Goal: Task Accomplishment & Management: Manage account settings

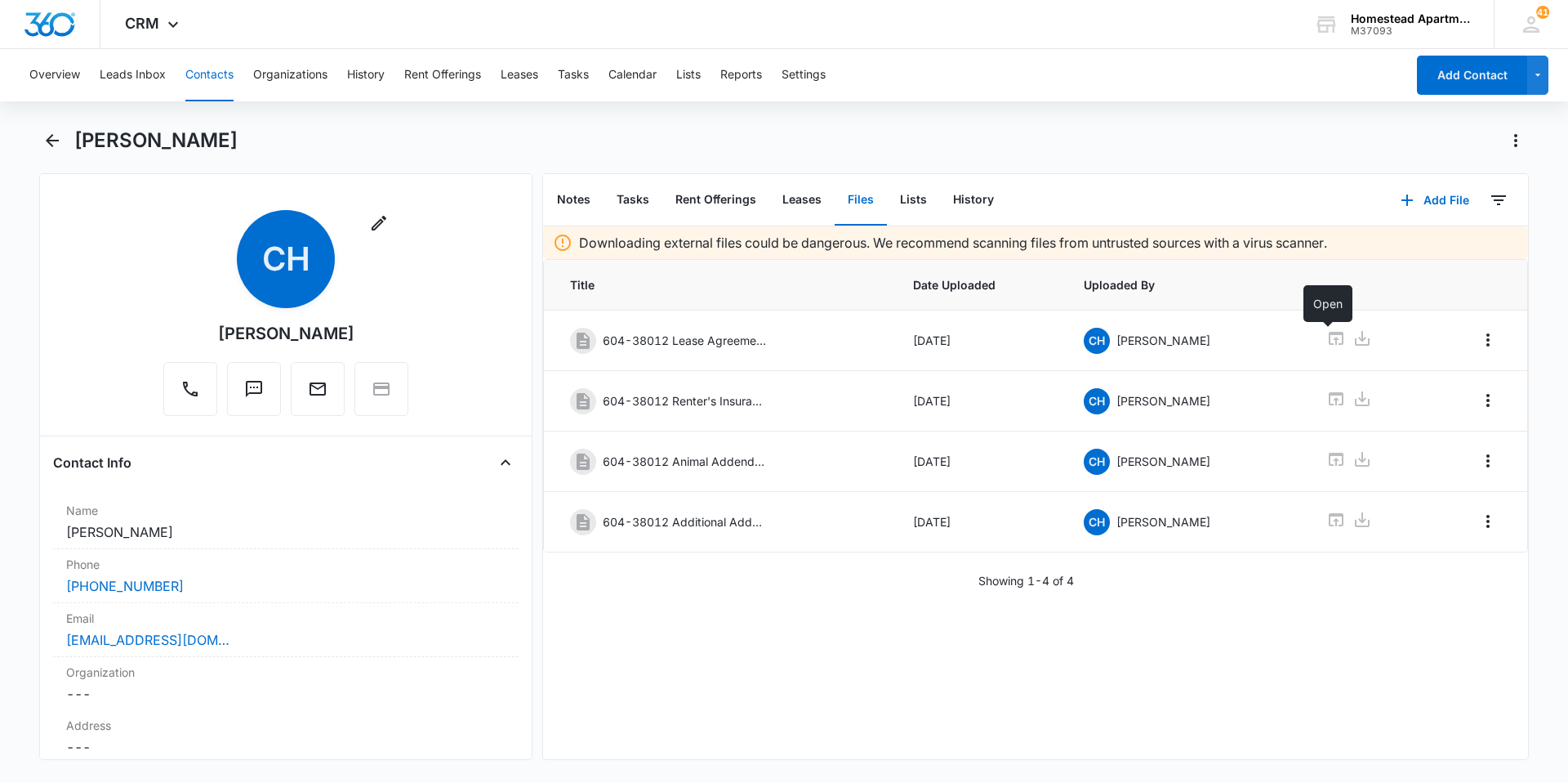
click at [557, 86] on div "Overview Leads Inbox Contacts Organizations History Rent Offerings Leases Tasks…" at bounding box center [712, 75] width 1386 height 52
click at [565, 82] on button "Tasks" at bounding box center [573, 75] width 31 height 52
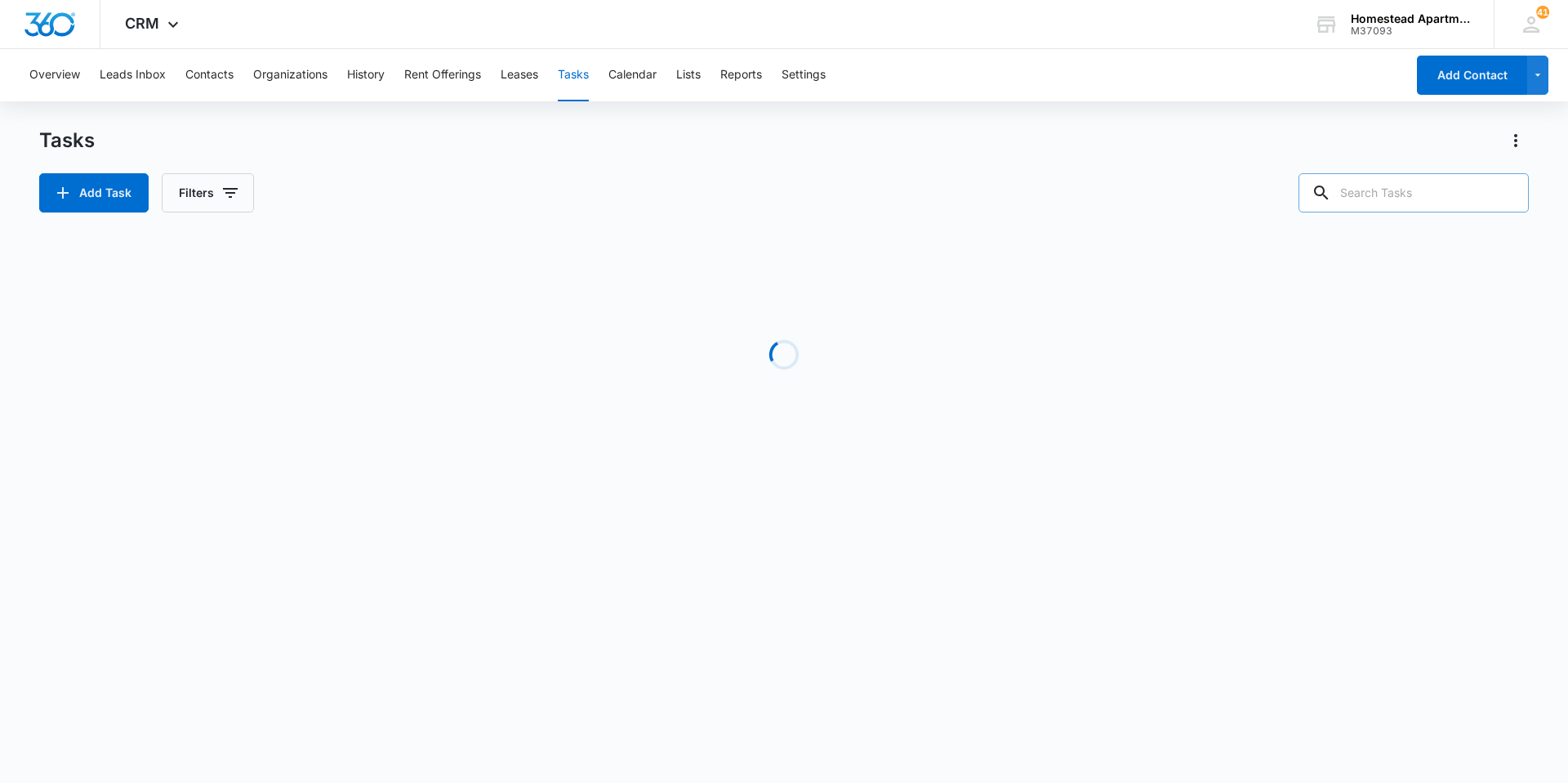
click at [1393, 201] on input "text" at bounding box center [1413, 192] width 230 height 39
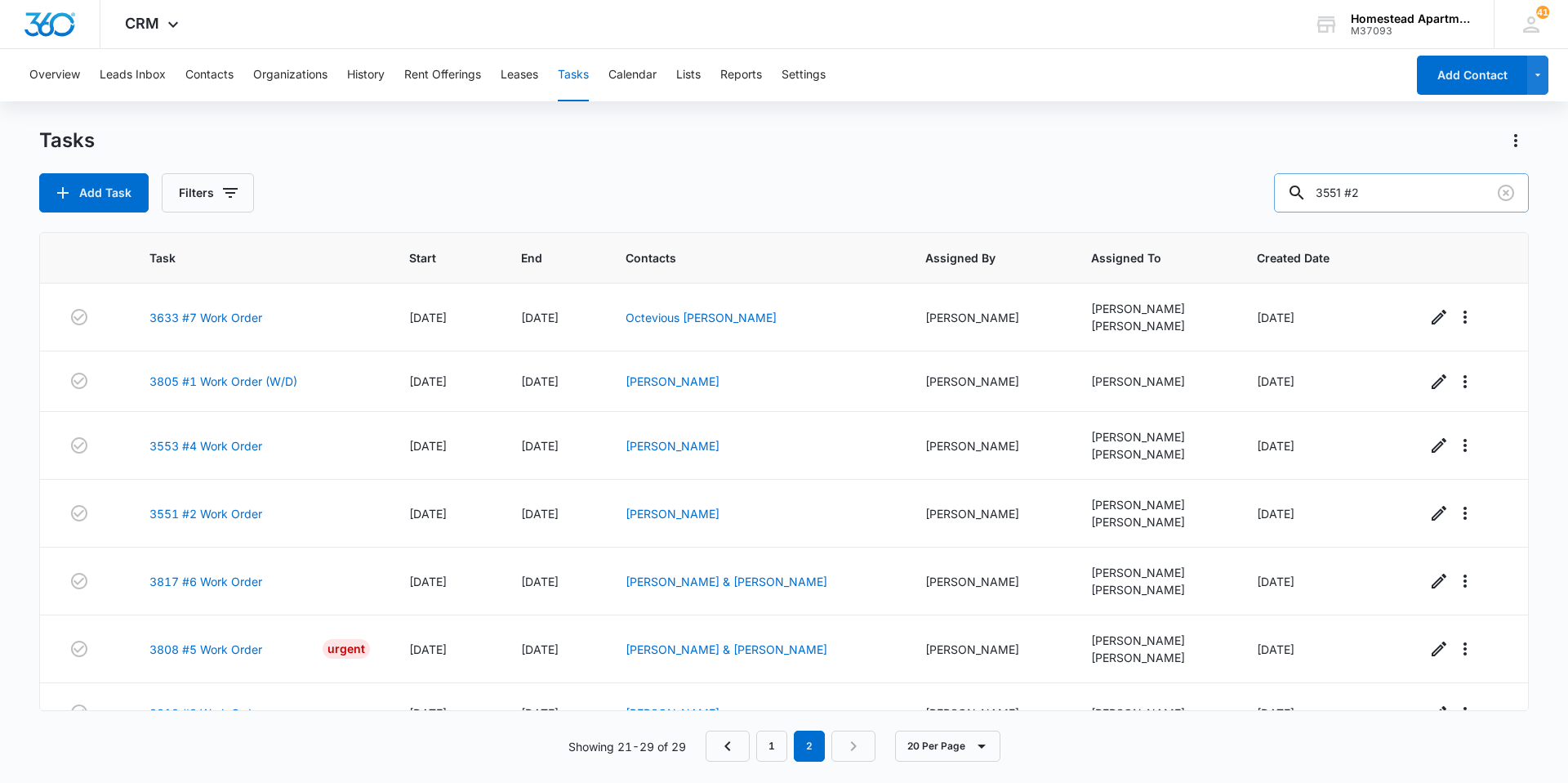
type input "3551 #2"
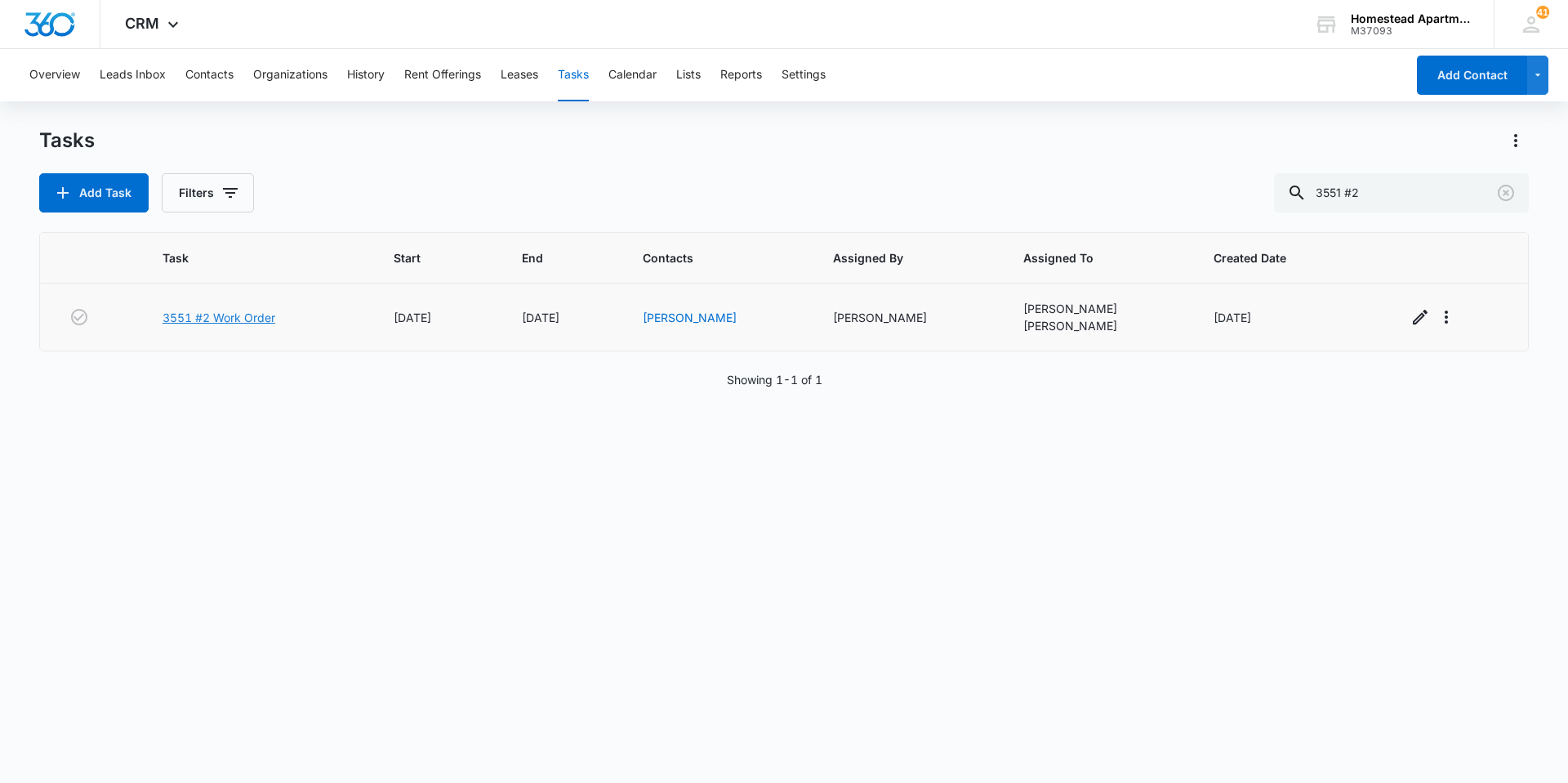
click at [214, 320] on link "3551 #2 Work Order" at bounding box center [218, 317] width 112 height 17
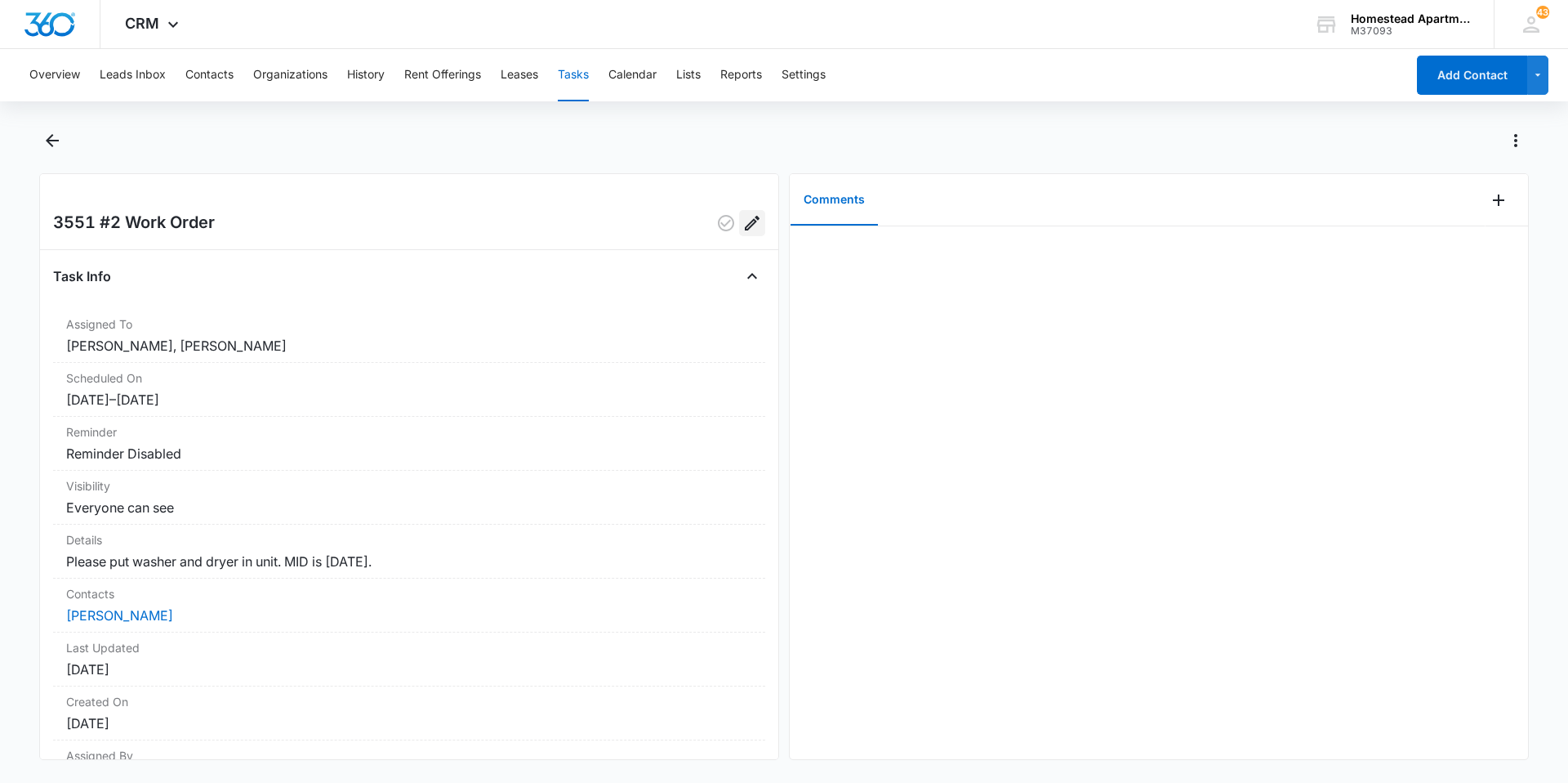
click at [742, 226] on icon "Edit" at bounding box center [752, 223] width 19 height 19
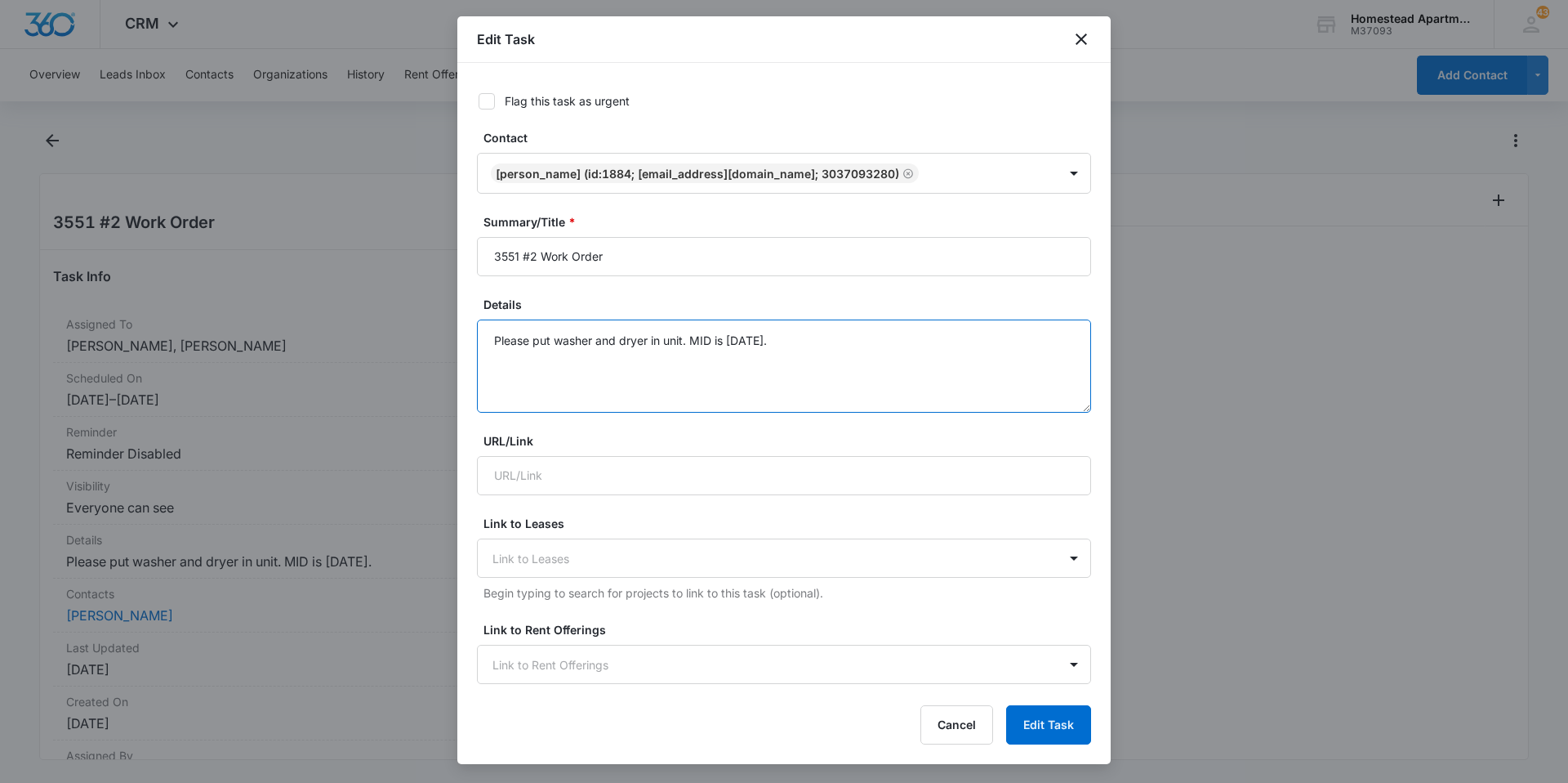
drag, startPoint x: 688, startPoint y: 342, endPoint x: 470, endPoint y: 343, distance: 218.0
click at [470, 343] on div "Flag this task as urgent Contact Madison Long (ID:1884; longmaddie5@gmail.com; …" at bounding box center [784, 375] width 653 height 625
click at [657, 341] on textarea "Please install W/D in unit. Mianboard shows unit does not have a set. MID is Se…" at bounding box center [784, 365] width 614 height 93
click at [1007, 338] on textarea "Please install W/D in unit. Mainboard shows unit does not have a set. MID is Se…" at bounding box center [784, 365] width 614 height 93
type textarea "Please install W/D in unit. Mainboard shows unit does not have a set. MID is Se…"
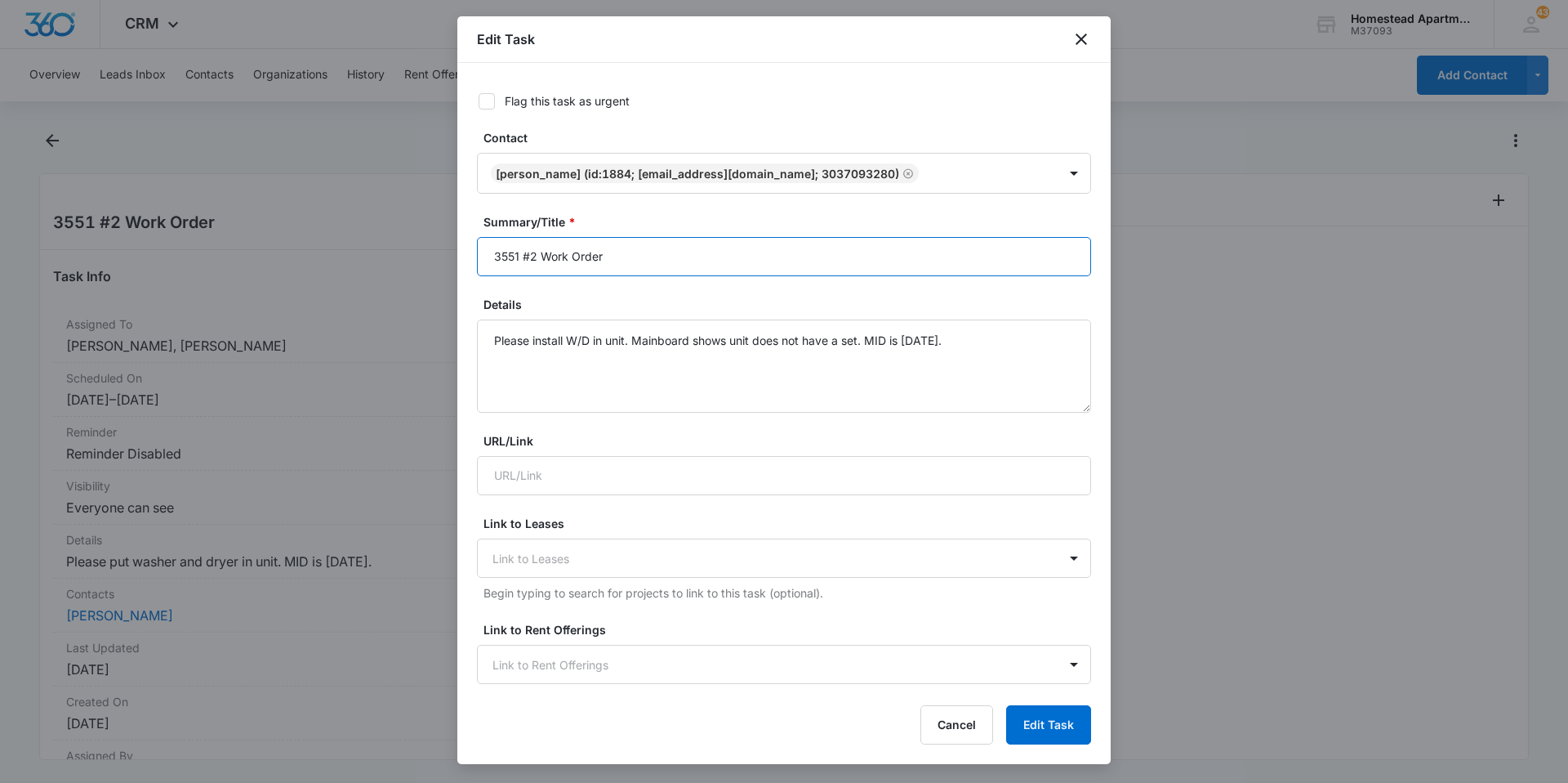
click at [543, 259] on input "3551 #2 Work Order" at bounding box center [784, 257] width 614 height 39
type input "3551 #2 W/D Install Work Order"
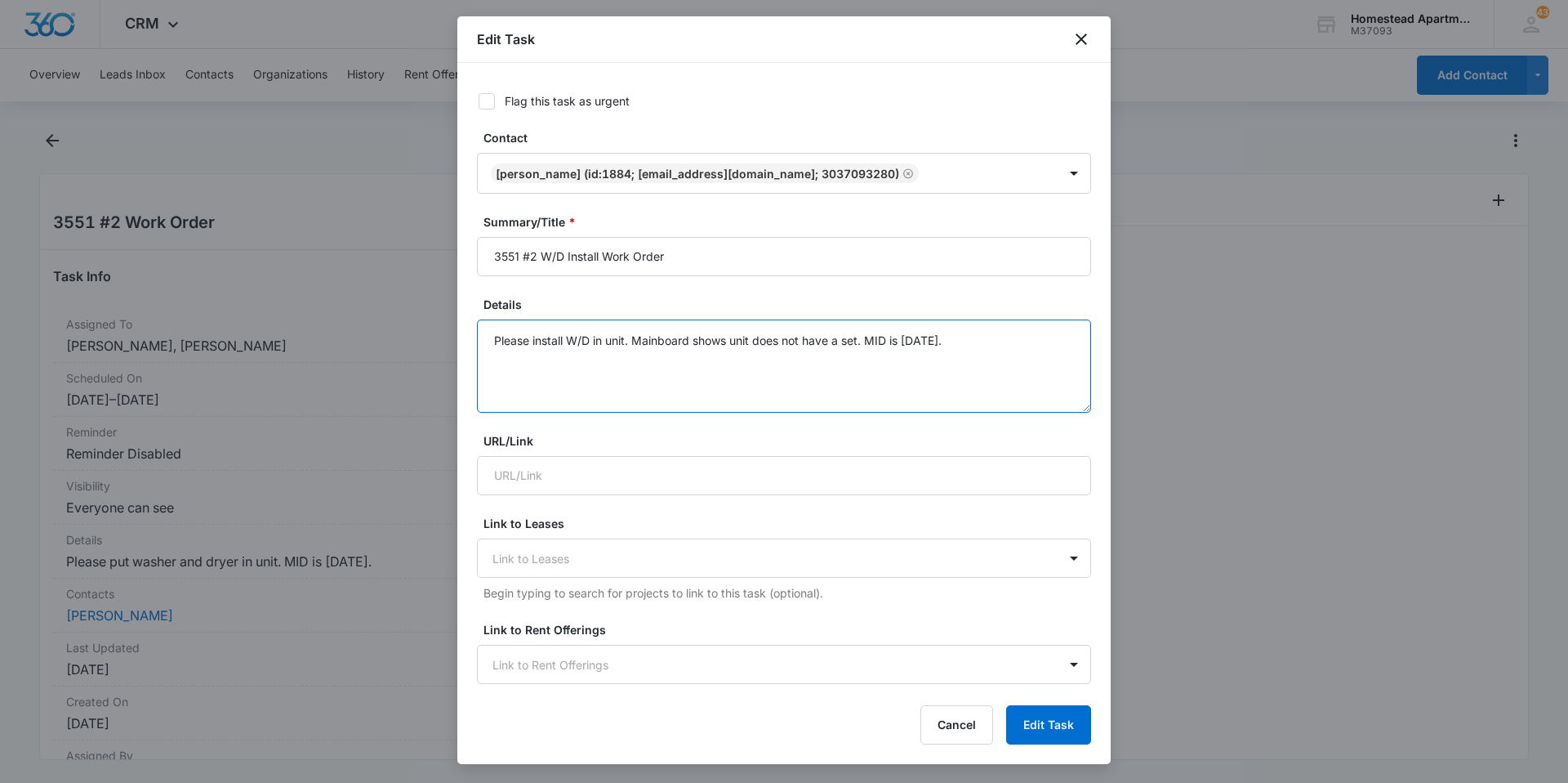
click at [735, 357] on textarea "Please install W/D in unit. Mainboard shows unit does not have a set. MID is Se…" at bounding box center [784, 365] width 614 height 93
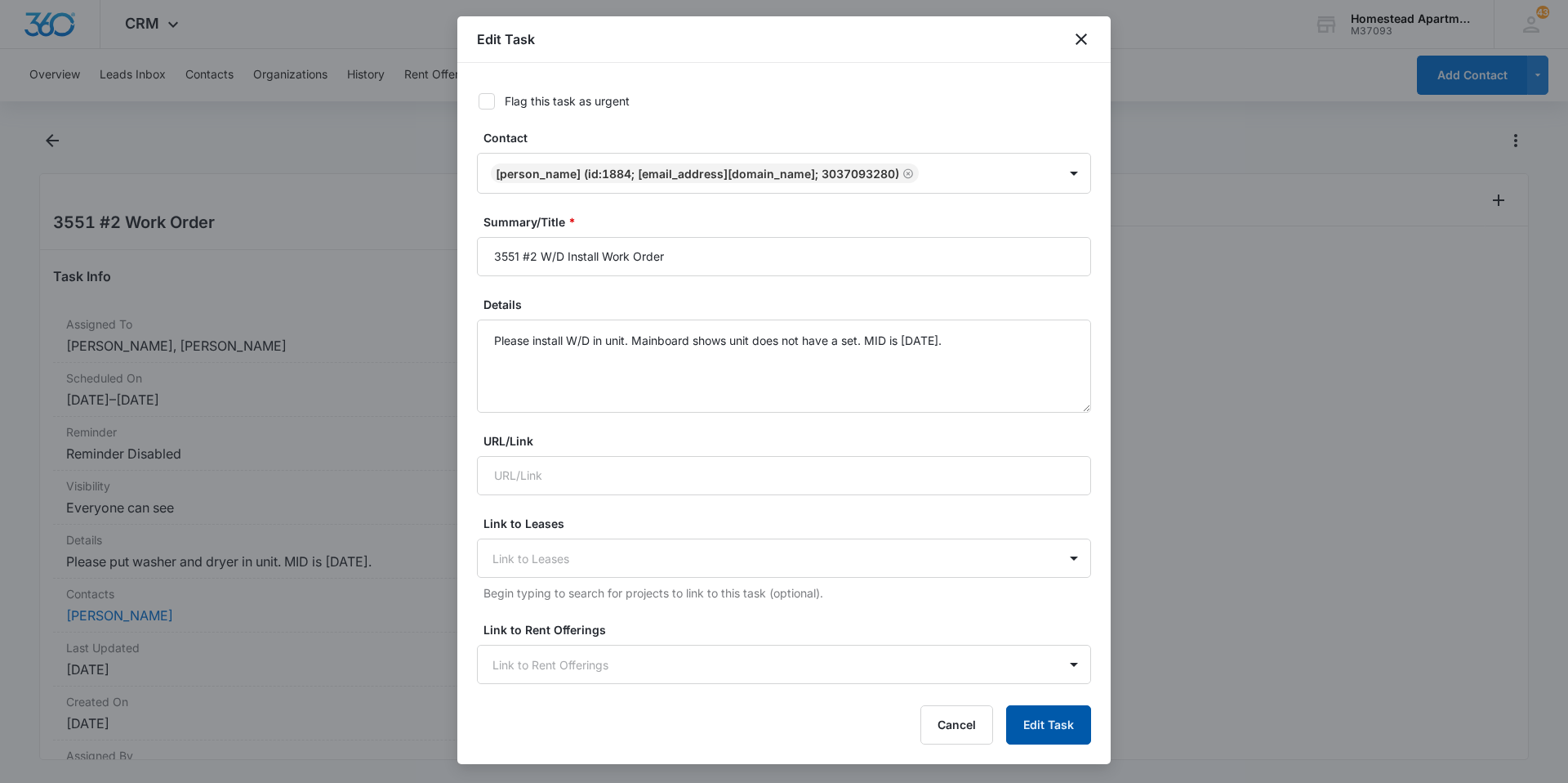
click at [1053, 722] on button "Edit Task" at bounding box center [1049, 724] width 84 height 39
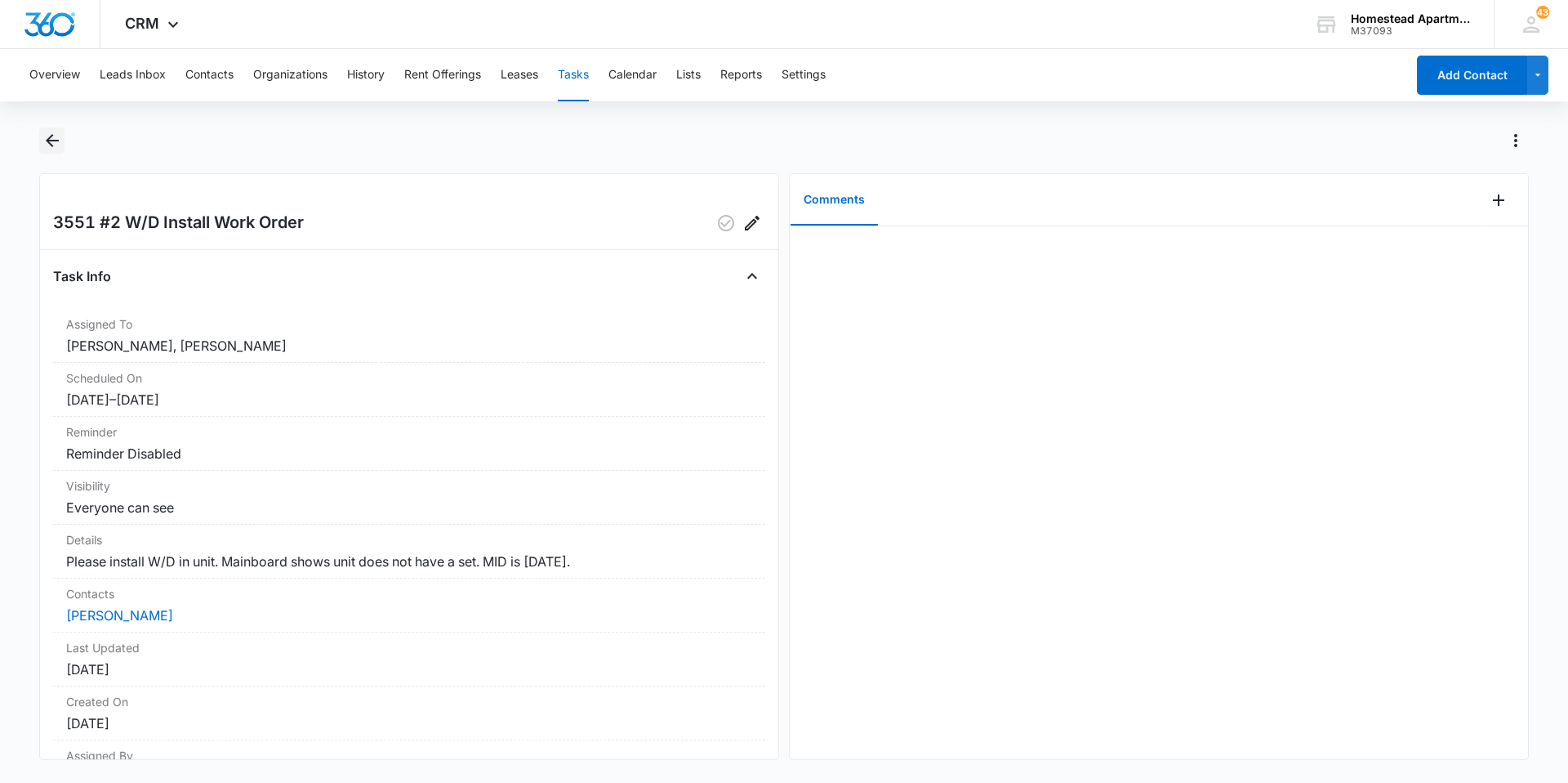
click at [53, 141] on icon "Back" at bounding box center [53, 140] width 13 height 13
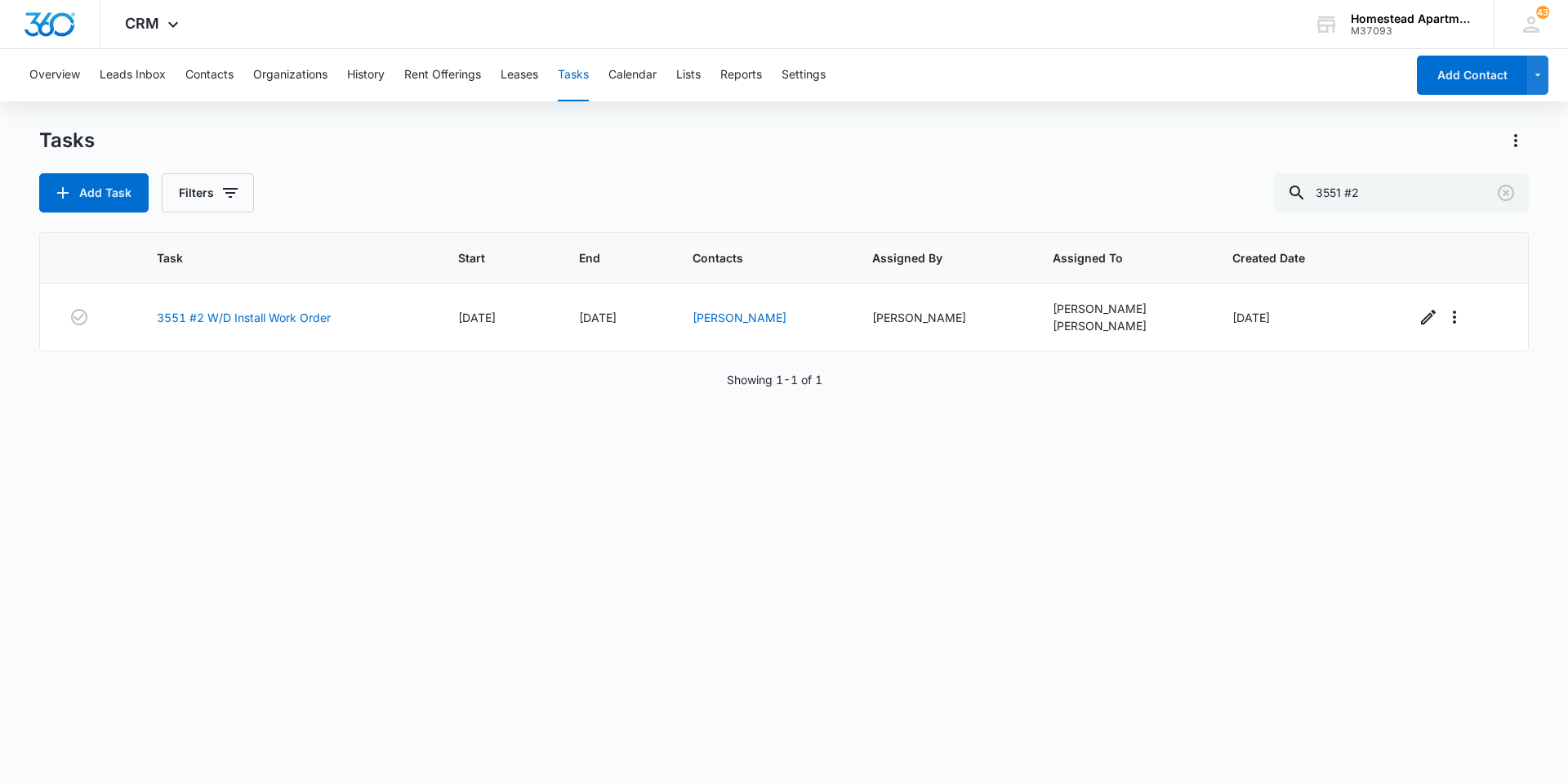
click at [568, 75] on button "Tasks" at bounding box center [573, 75] width 31 height 52
